Goal: Information Seeking & Learning: Find specific page/section

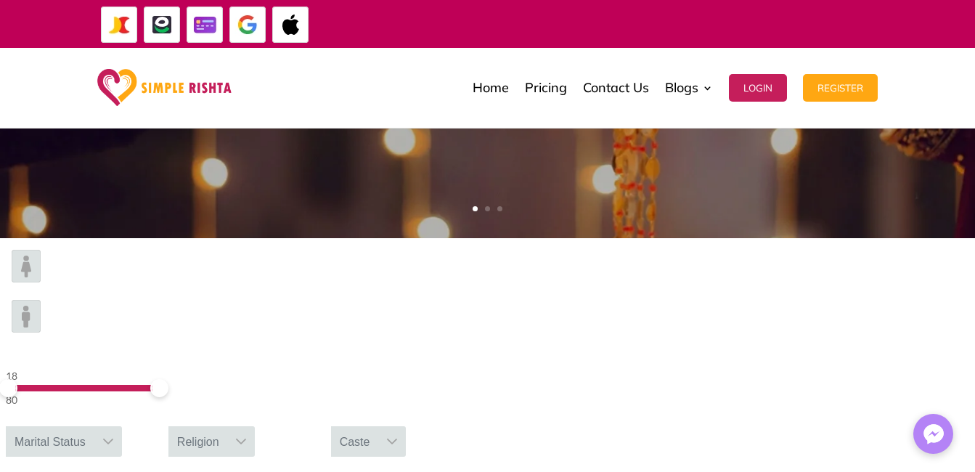
scroll to position [363, 0]
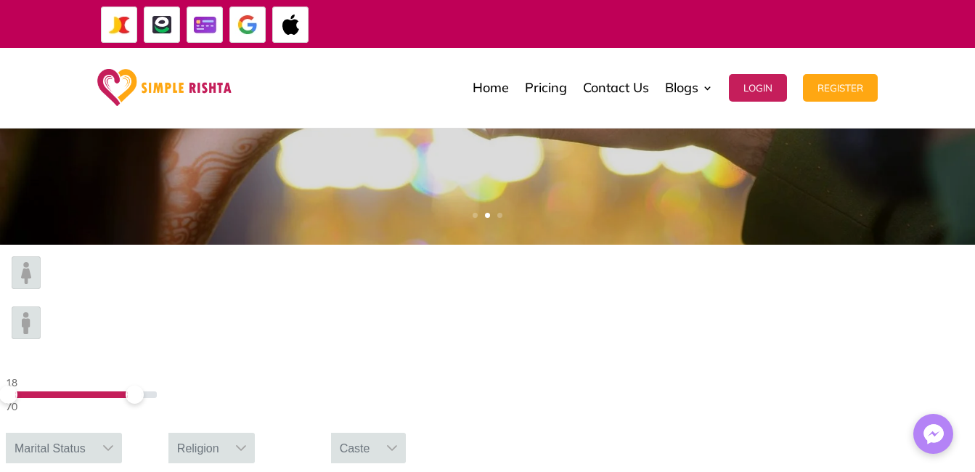
drag, startPoint x: 237, startPoint y: 295, endPoint x: 224, endPoint y: 295, distance: 13.1
click at [144, 385] on span at bounding box center [135, 394] width 18 height 18
click at [41, 306] on img at bounding box center [26, 322] width 29 height 33
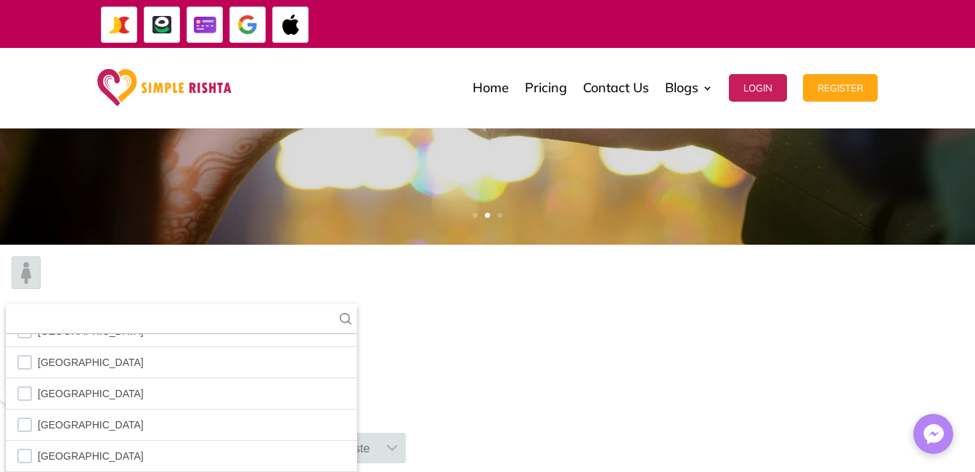
scroll to position [1178, 0]
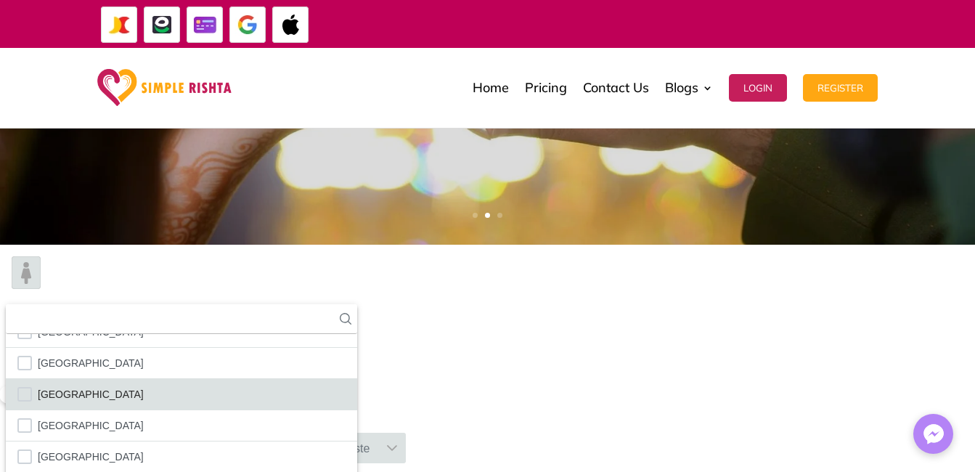
click at [144, 385] on span "[GEOGRAPHIC_DATA]" at bounding box center [91, 394] width 106 height 19
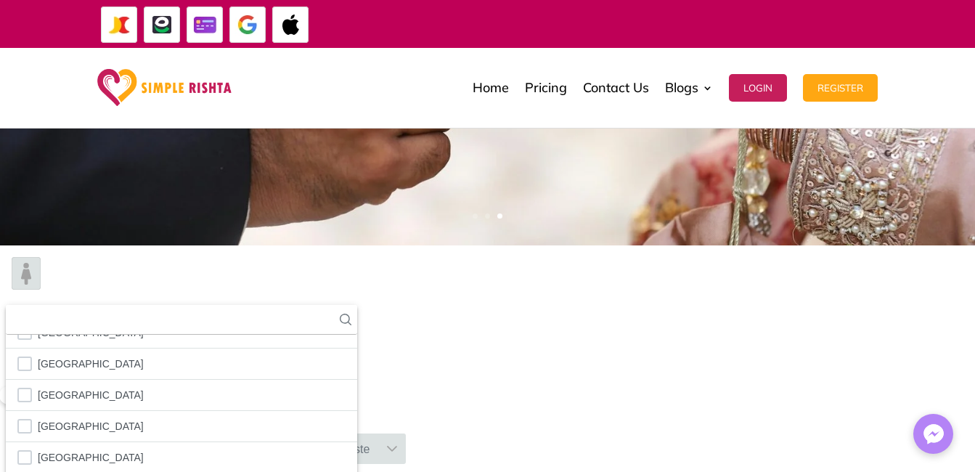
click at [937, 97] on div "Home Pricing Contact Us Blogs English Blog Urdu Blog Login Register Home Pricin…" at bounding box center [487, 88] width 975 height 81
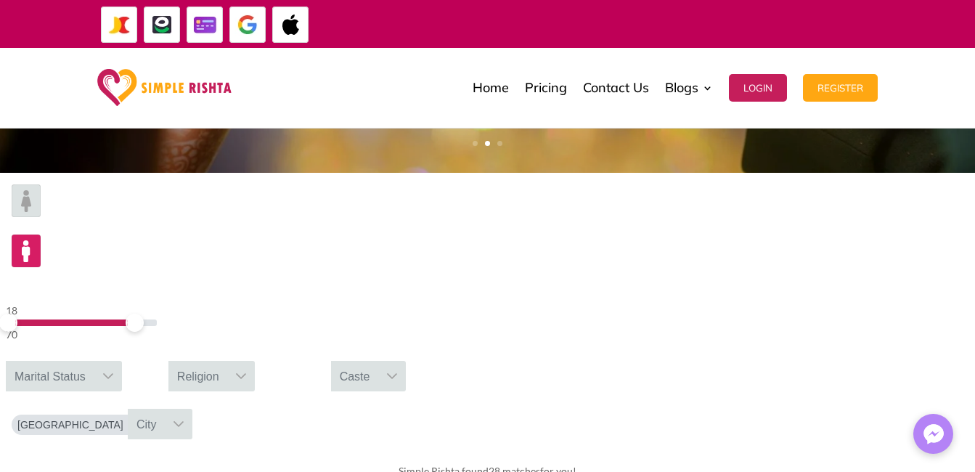
scroll to position [436, 0]
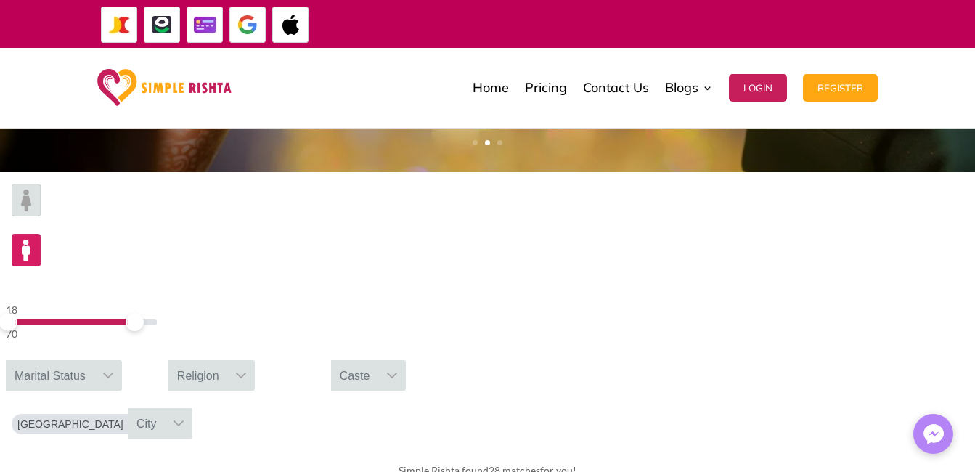
click at [141, 418] on icon at bounding box center [135, 424] width 12 height 12
click at [83, 417] on icon at bounding box center [78, 423] width 12 height 12
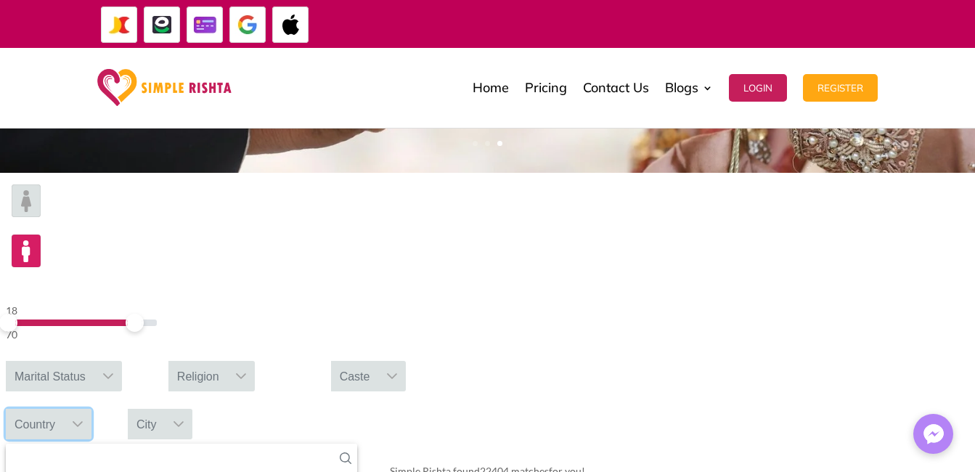
scroll to position [363, 0]
click at [616, 271] on div "18 70 Marital Status Religion Caste [GEOGRAPHIC_DATA] 252 results are available…" at bounding box center [487, 312] width 975 height 278
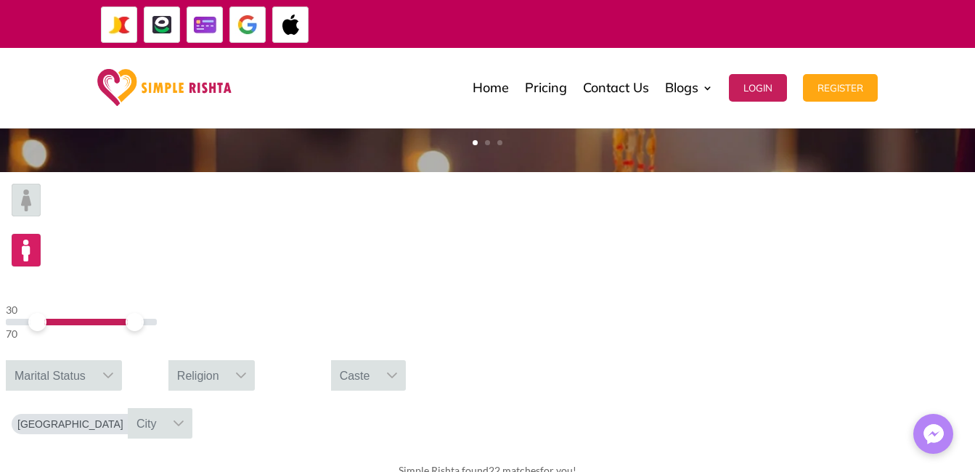
click at [46, 313] on span at bounding box center [37, 322] width 18 height 18
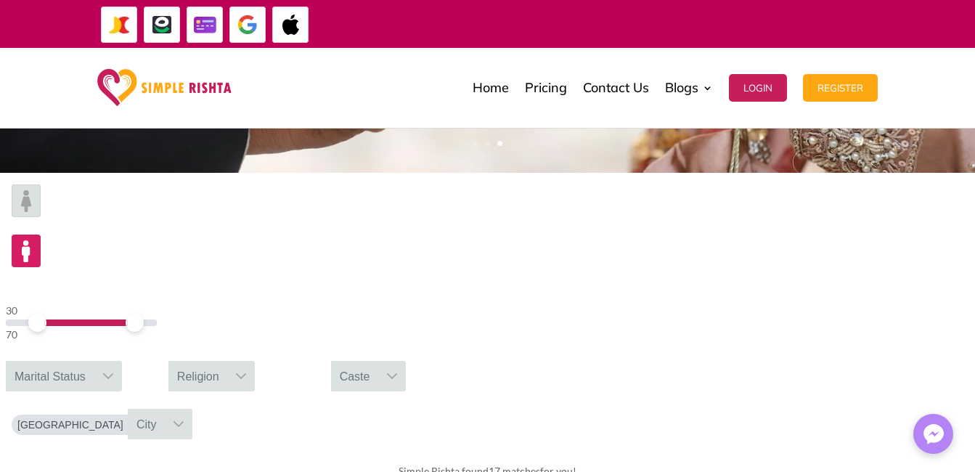
click at [247, 370] on icon at bounding box center [241, 376] width 12 height 12
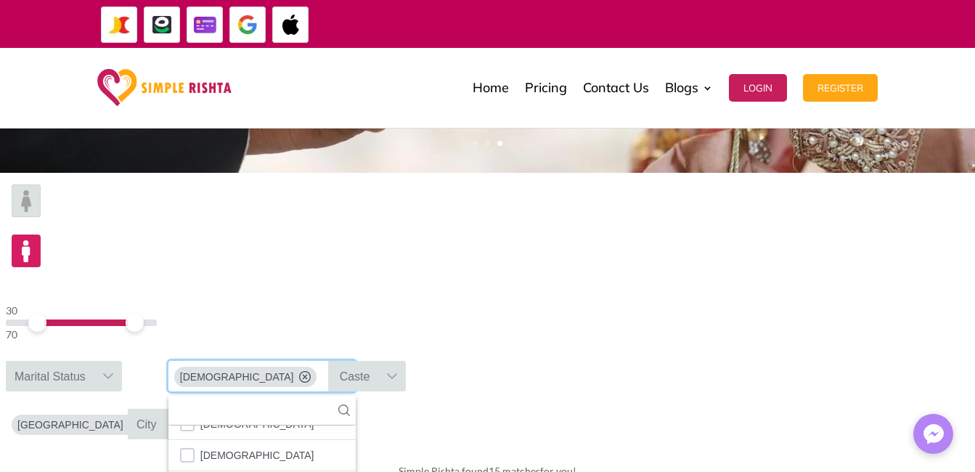
click at [769, 451] on div "Simple Rishta found 15 matches for you!" at bounding box center [487, 471] width 975 height 41
